Goal: Task Accomplishment & Management: Manage account settings

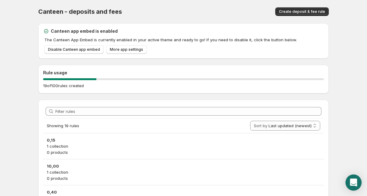
click at [354, 180] on icon "Open Intercom Messenger" at bounding box center [353, 183] width 7 height 8
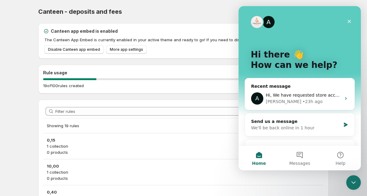
click at [354, 178] on div "Close Intercom Messenger" at bounding box center [353, 181] width 15 height 15
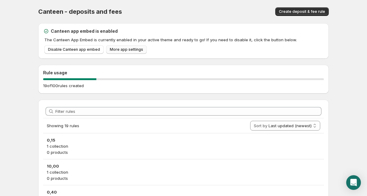
click at [136, 50] on span "More app settings" at bounding box center [126, 49] width 33 height 5
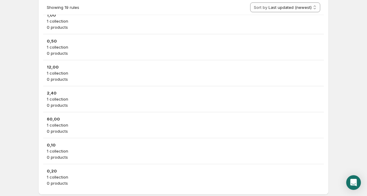
scroll to position [426, 0]
